Goal: Task Accomplishment & Management: Manage account settings

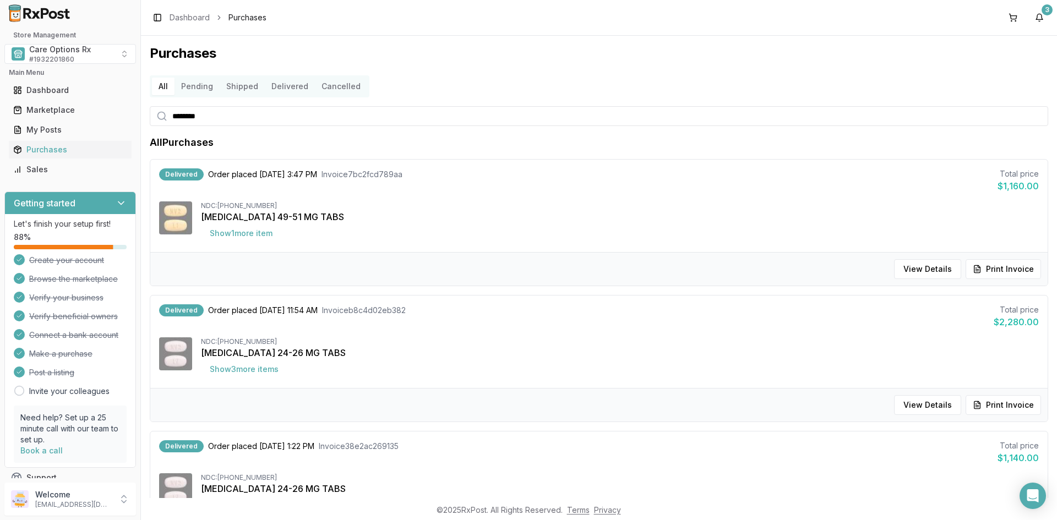
click at [946, 34] on div "Toggle Sidebar Dashboard Purchases 3" at bounding box center [599, 17] width 916 height 35
click at [1038, 13] on button "3" at bounding box center [1039, 18] width 18 height 18
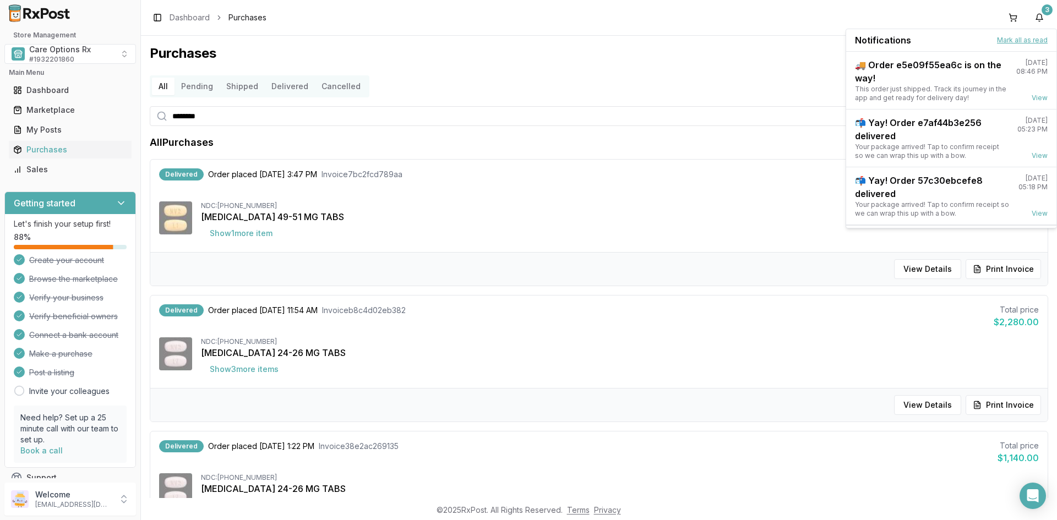
click at [1006, 37] on button "Mark all as read" at bounding box center [1022, 40] width 51 height 9
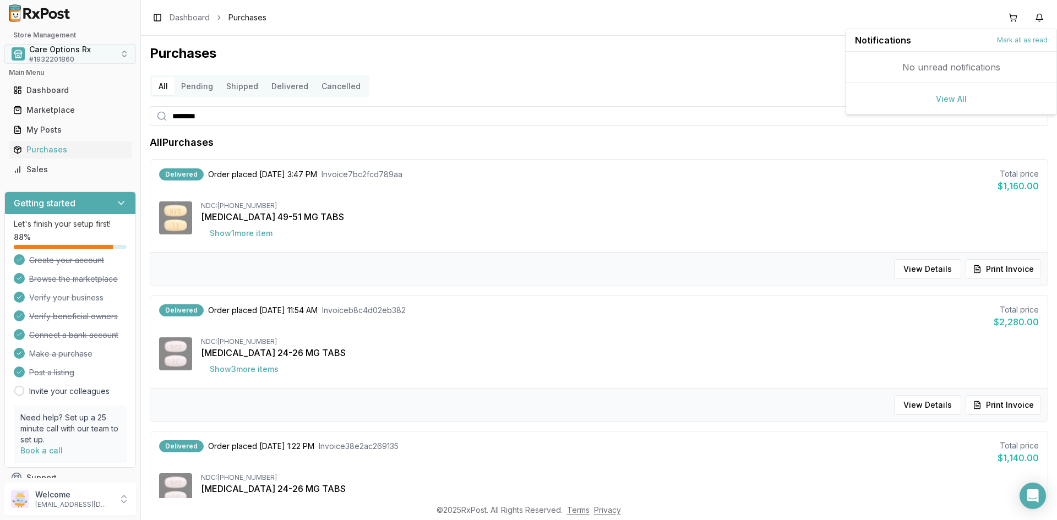
click at [53, 53] on span "Care Options Rx" at bounding box center [60, 49] width 62 height 11
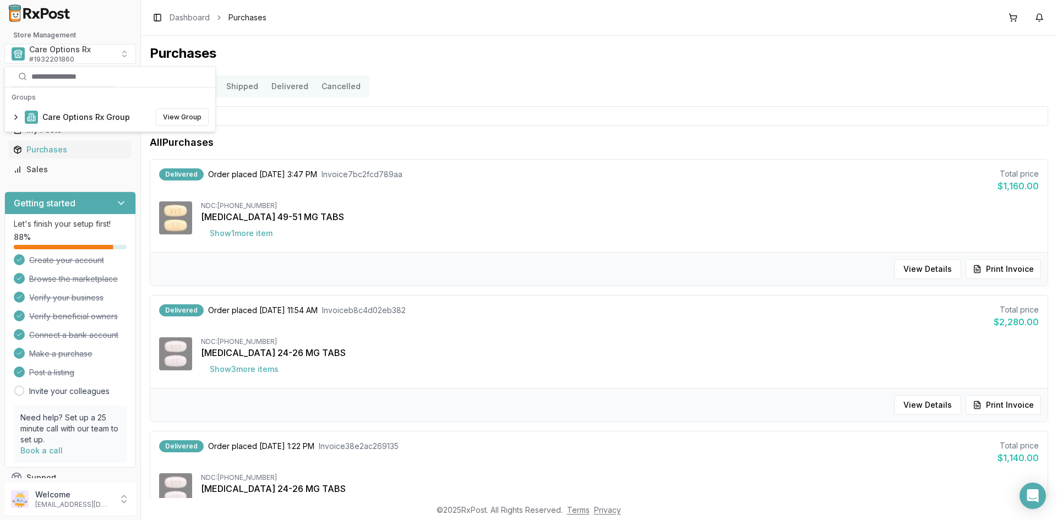
click at [337, 87] on button "Cancelled" at bounding box center [341, 87] width 52 height 18
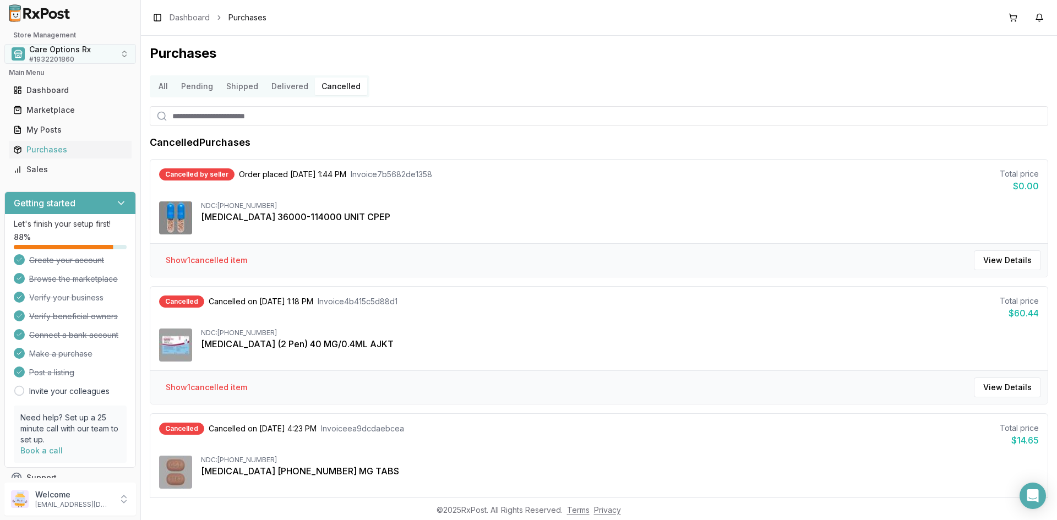
click at [66, 56] on span "# 1932201860" at bounding box center [51, 59] width 45 height 9
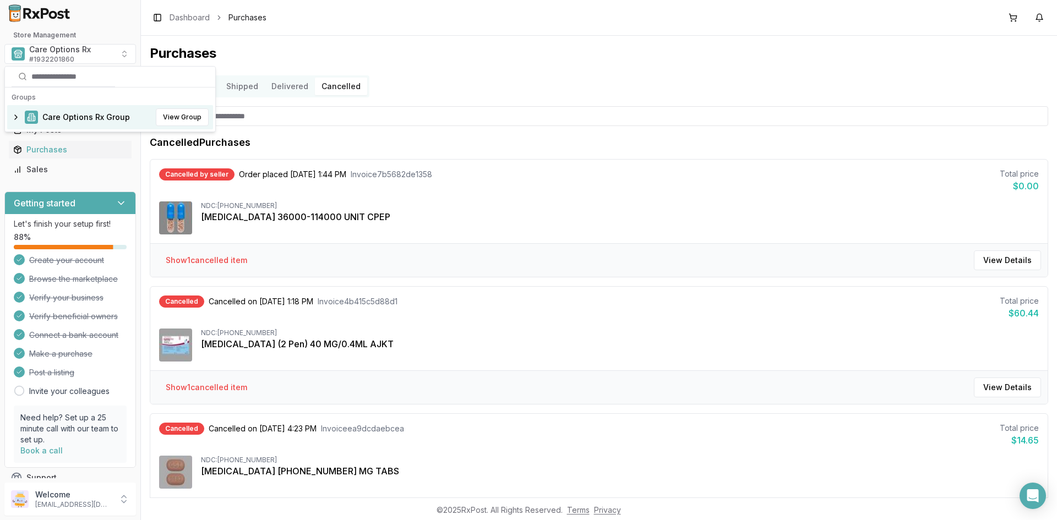
click at [70, 114] on span "Care Options Rx Group" at bounding box center [86, 117] width 88 height 11
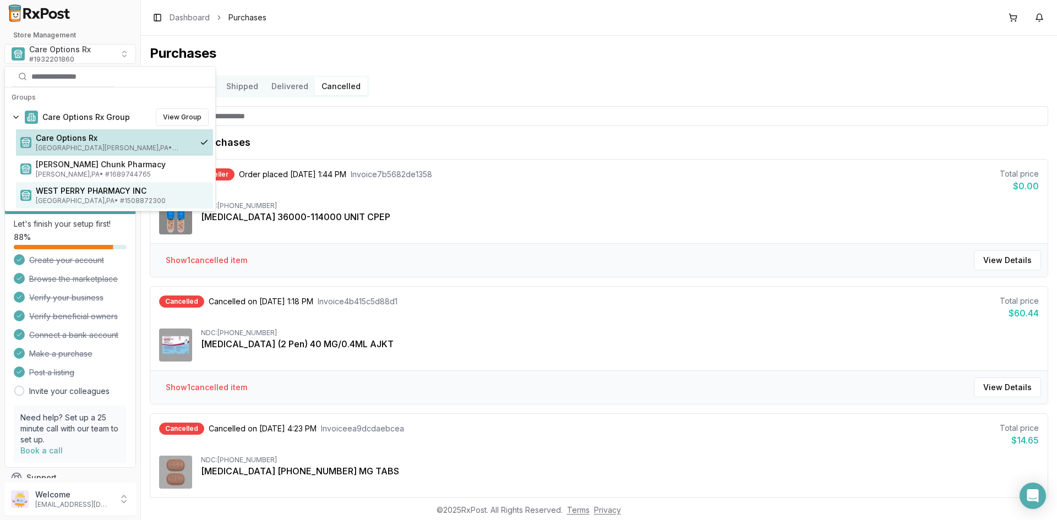
click at [70, 195] on span "WEST PERRY PHARMACY INC" at bounding box center [122, 190] width 173 height 11
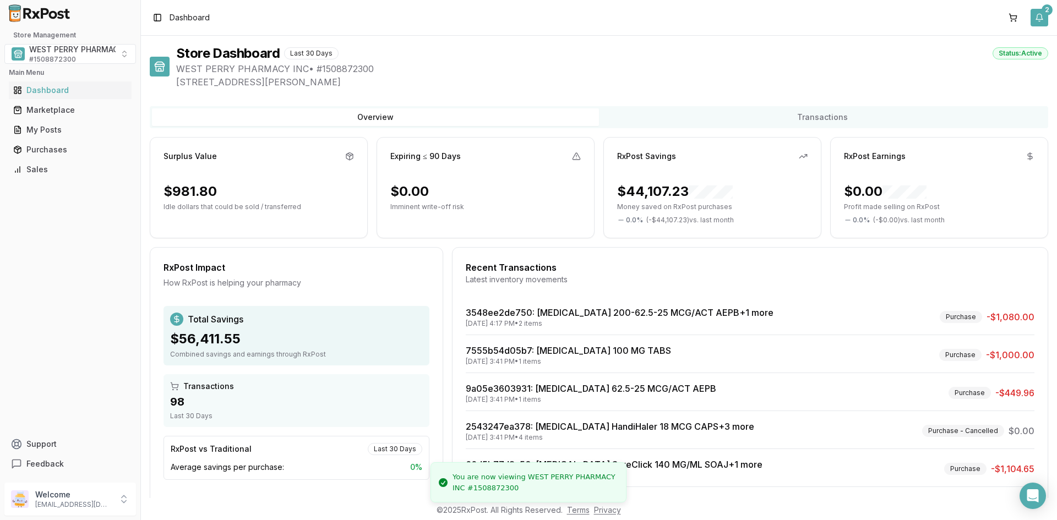
click at [1036, 21] on button "2" at bounding box center [1039, 18] width 18 height 18
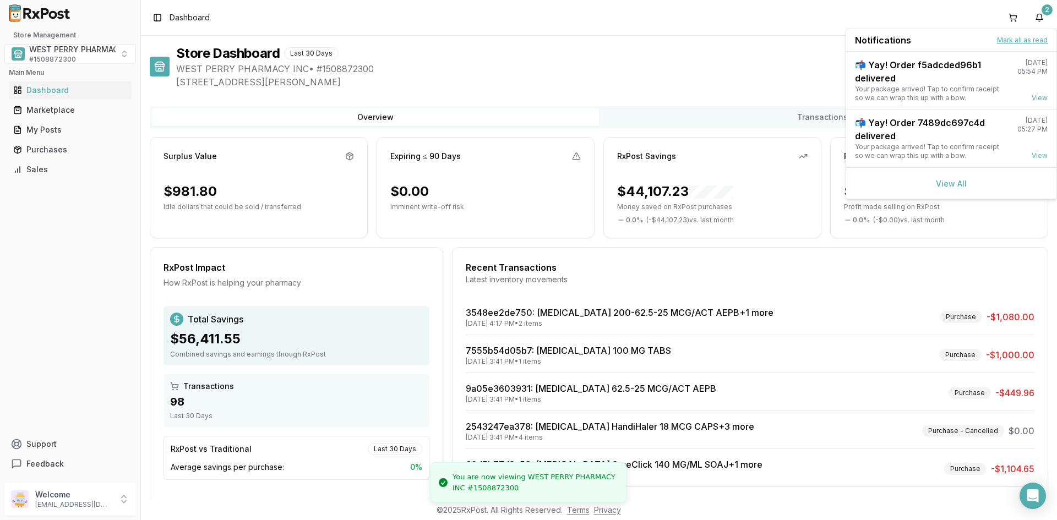
click at [1017, 40] on button "Mark all as read" at bounding box center [1022, 40] width 51 height 9
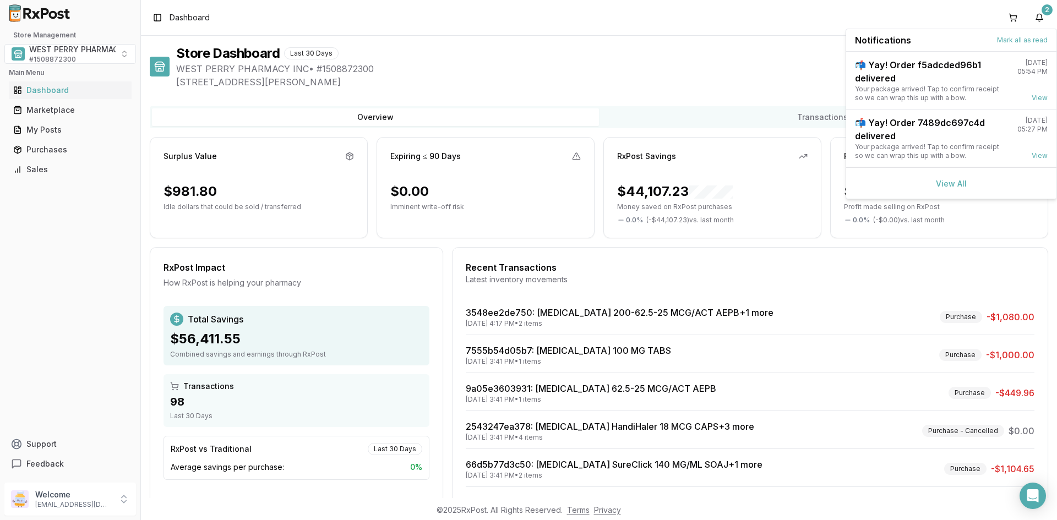
click at [525, 59] on div "Store Dashboard Last 30 Days Status: Active" at bounding box center [612, 54] width 872 height 18
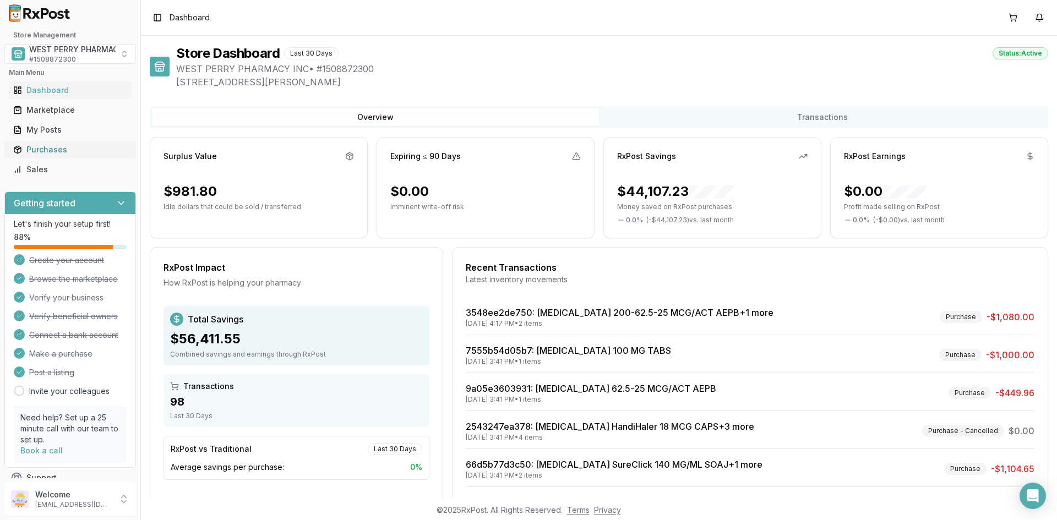
click at [48, 148] on div "Purchases" at bounding box center [70, 149] width 114 height 11
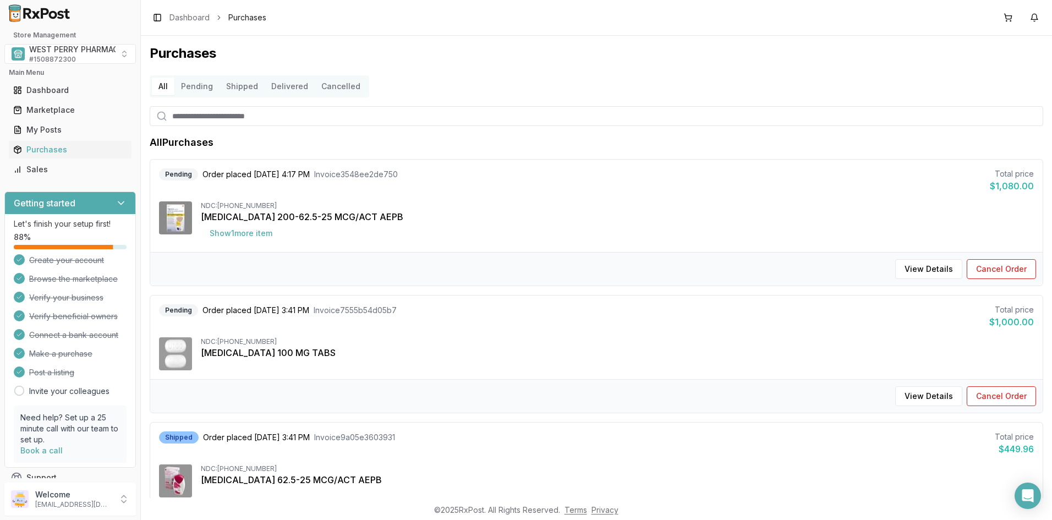
click at [329, 86] on button "Cancelled" at bounding box center [341, 87] width 52 height 18
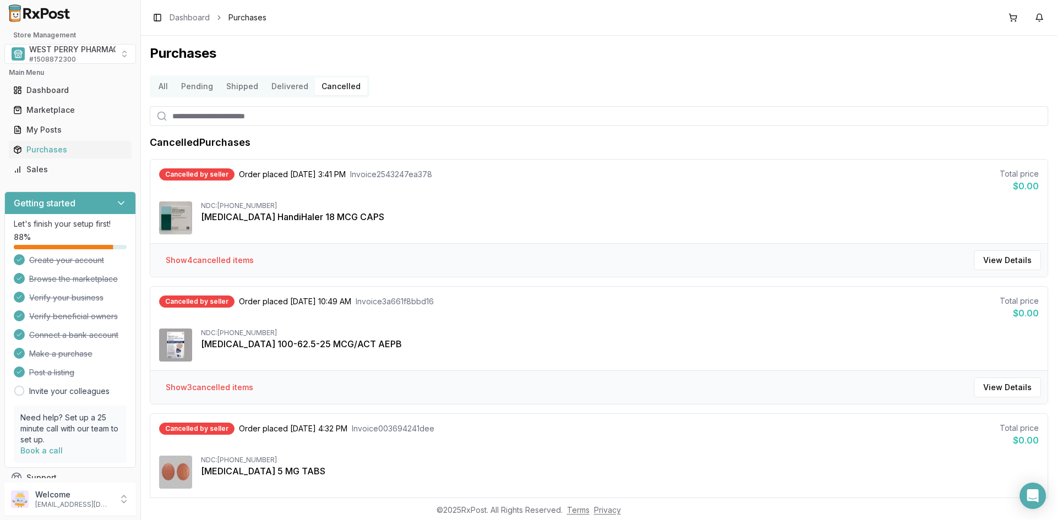
click at [166, 85] on button "All" at bounding box center [163, 87] width 23 height 18
